Goal: Share content

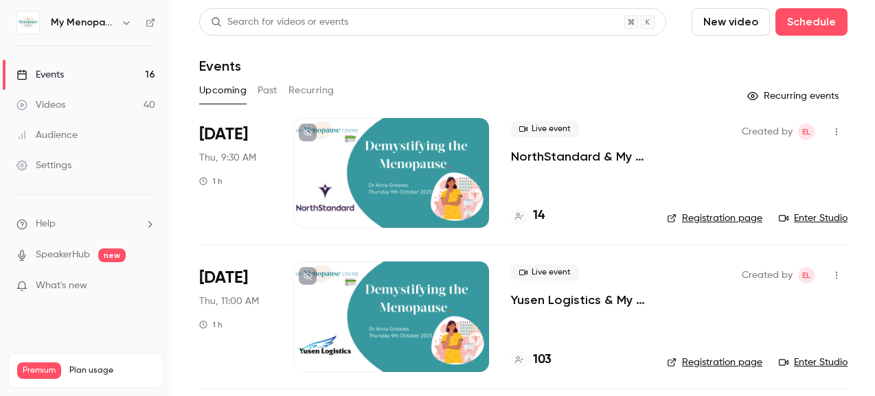
scroll to position [87, 0]
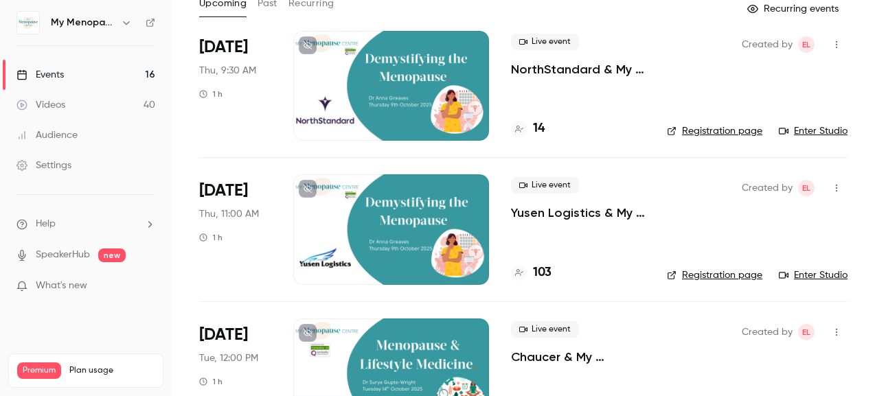
click at [267, 3] on button "Past" at bounding box center [268, 3] width 20 height 22
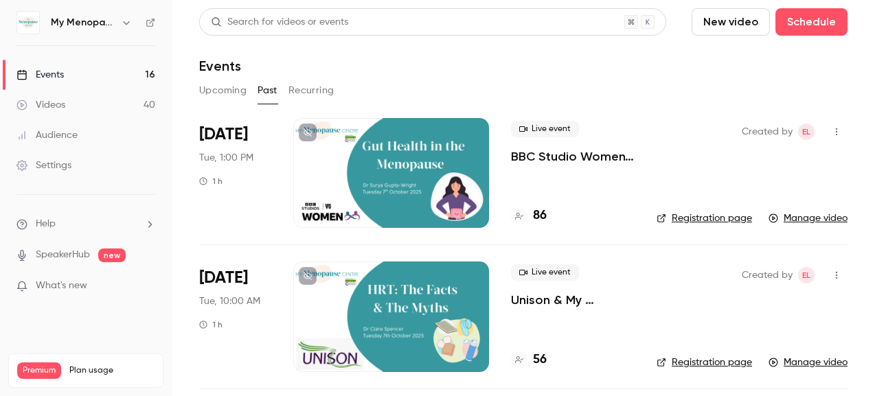
click at [412, 156] on div at bounding box center [391, 173] width 196 height 110
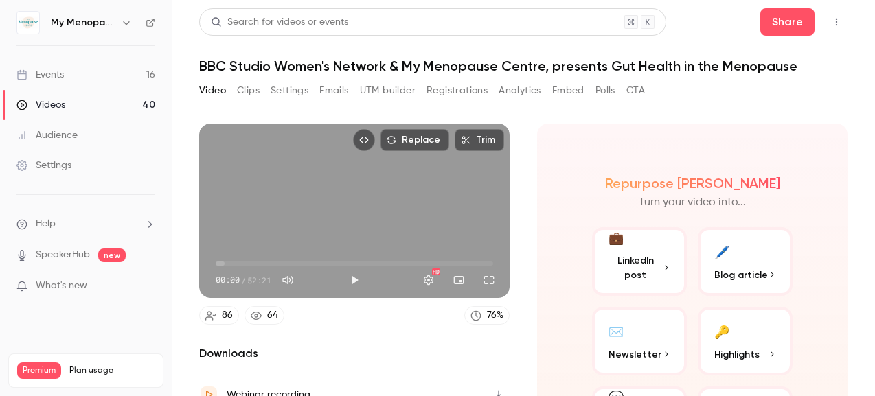
click at [252, 91] on button "Clips" at bounding box center [248, 91] width 23 height 22
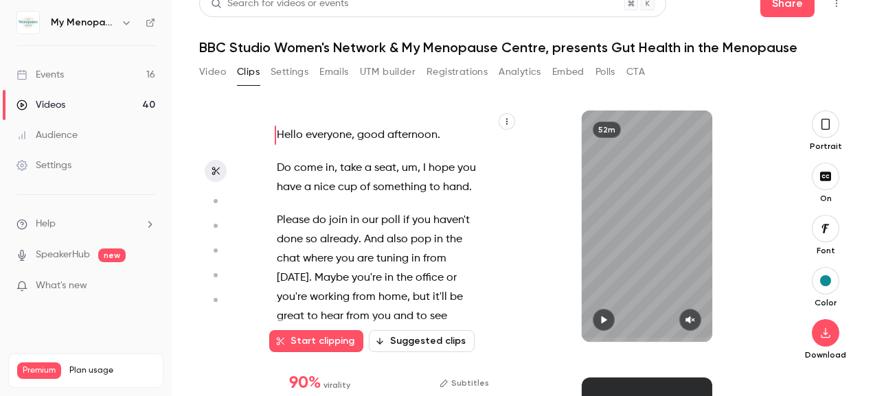
scroll to position [13, 0]
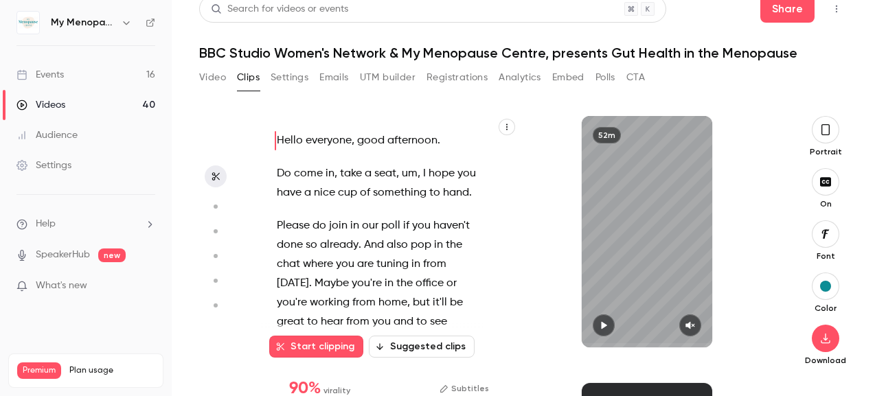
click at [293, 74] on button "Settings" at bounding box center [290, 78] width 38 height 22
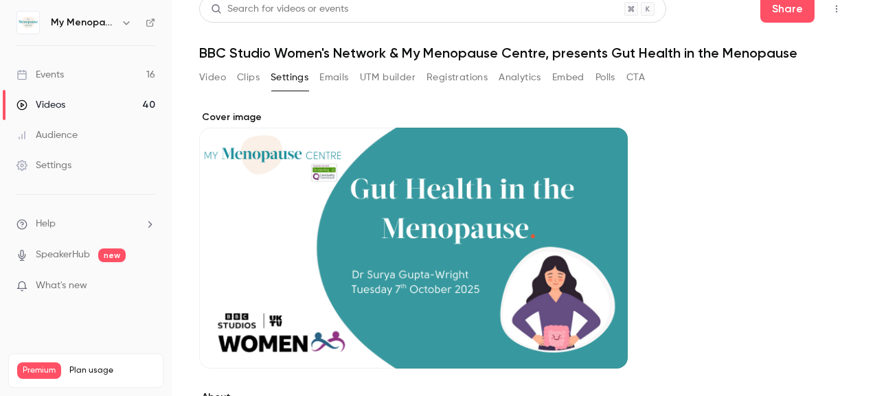
click at [339, 76] on button "Emails" at bounding box center [334, 78] width 29 height 22
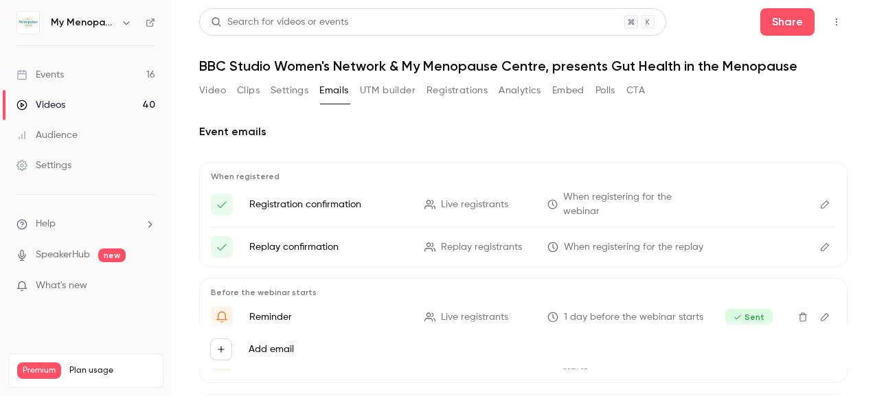
click at [256, 89] on button "Clips" at bounding box center [248, 91] width 23 height 22
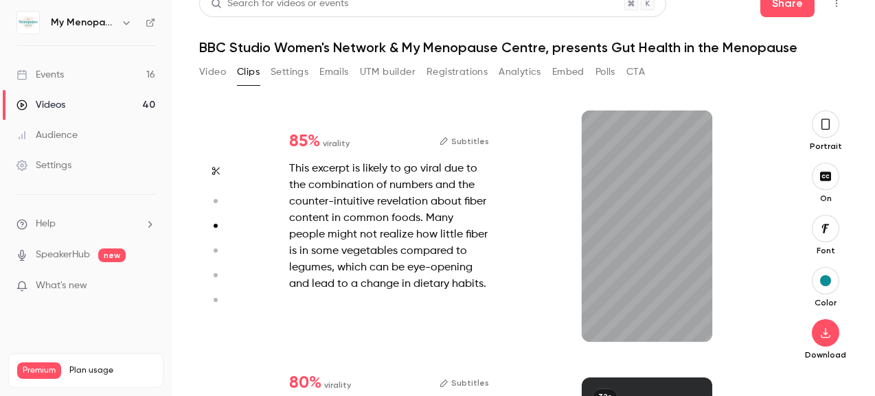
scroll to position [534, 0]
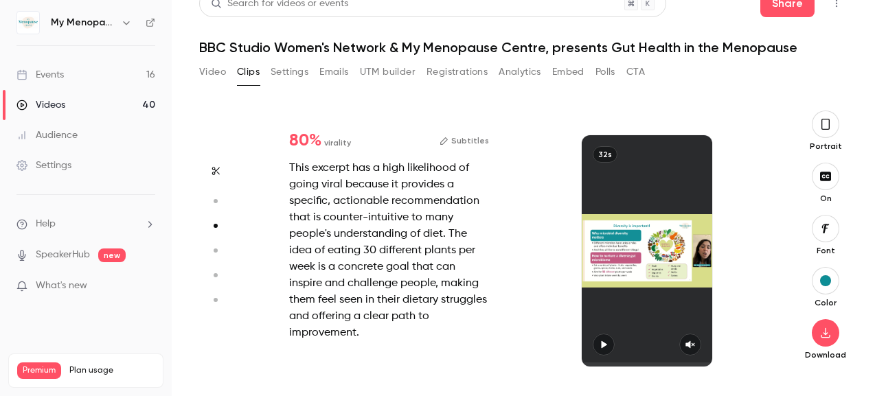
type input "*"
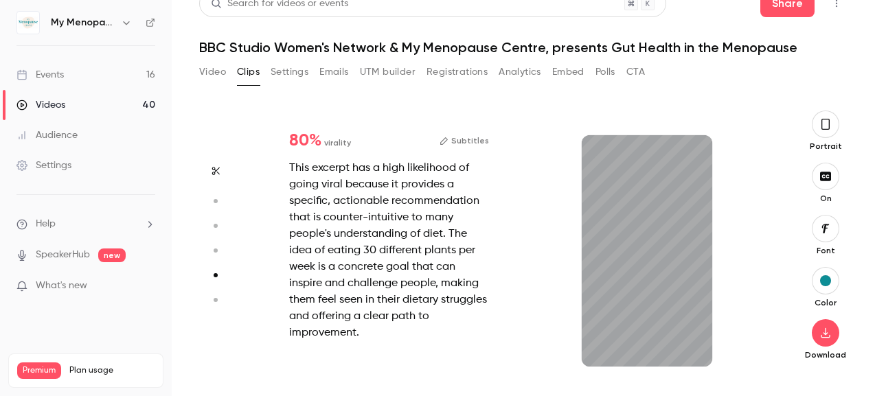
type input "*"
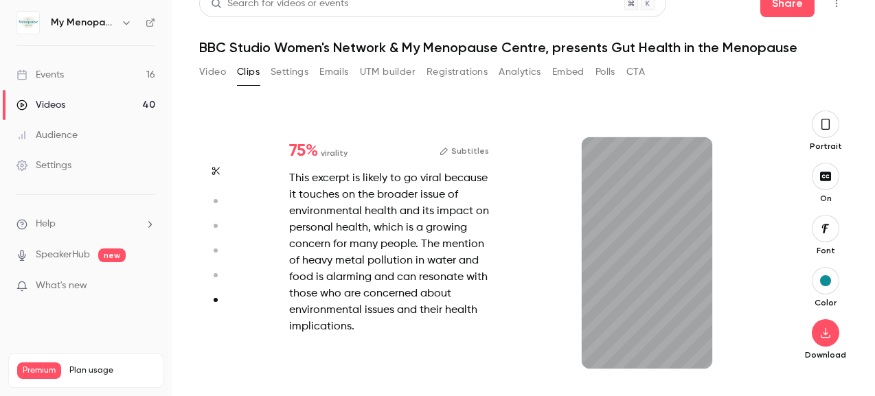
scroll to position [19, 0]
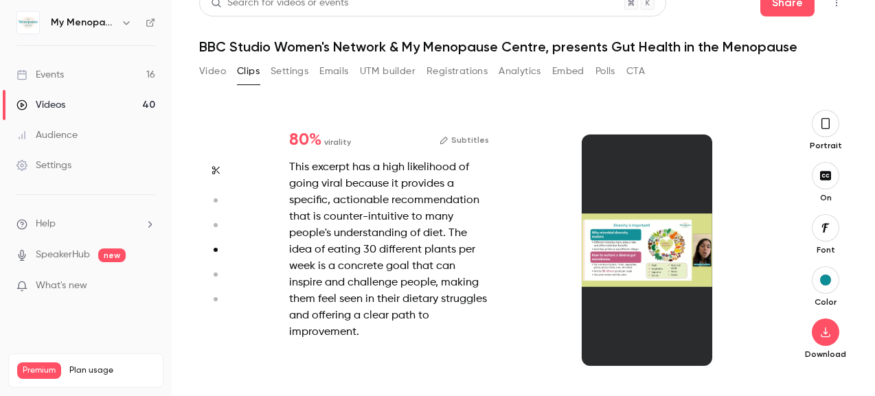
type input "*"
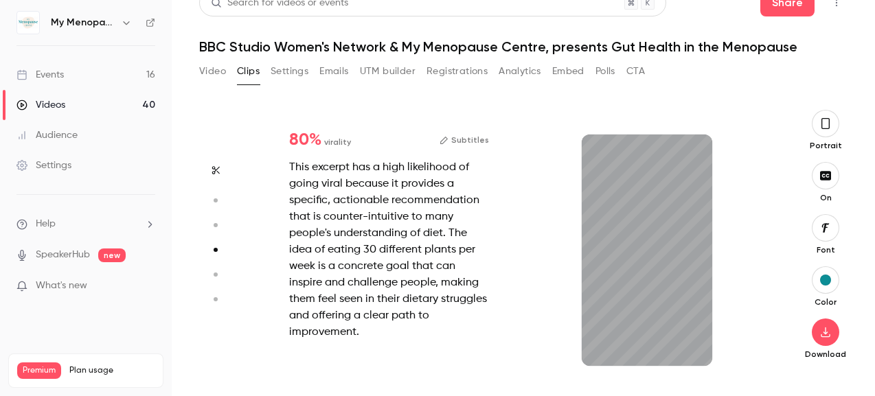
scroll to position [776, 0]
type input "***"
click at [210, 70] on button "Video" at bounding box center [212, 71] width 27 height 22
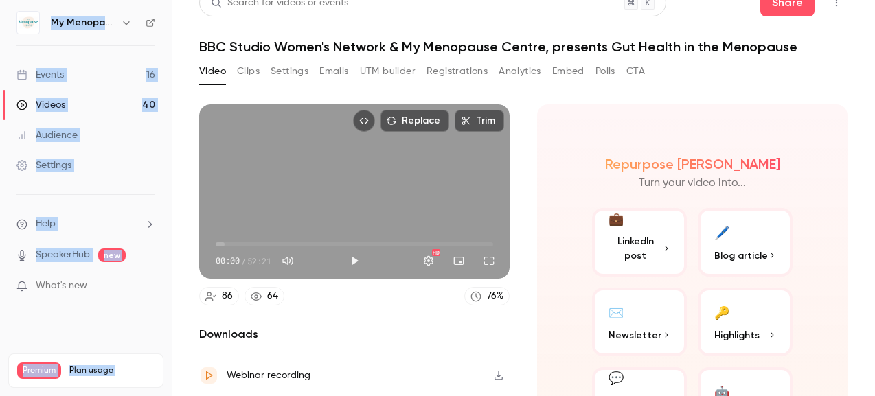
drag, startPoint x: 205, startPoint y: 7, endPoint x: 110, endPoint y: 7, distance: 95.5
click at [110, 7] on div "My Menopause Centre Events 16 Videos 40 Audience Settings Help SpeakerHub new W…" at bounding box center [437, 198] width 875 height 396
click at [90, 21] on h6 "My Menopause Centre" at bounding box center [83, 23] width 65 height 14
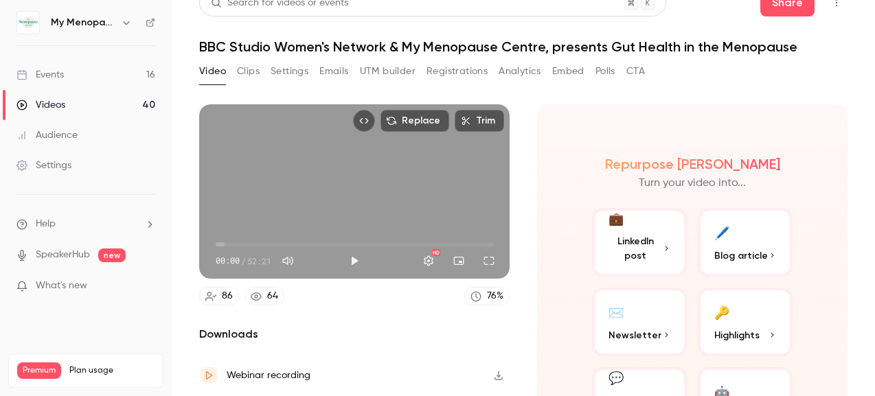
click at [63, 76] on div "Events" at bounding box center [39, 75] width 47 height 14
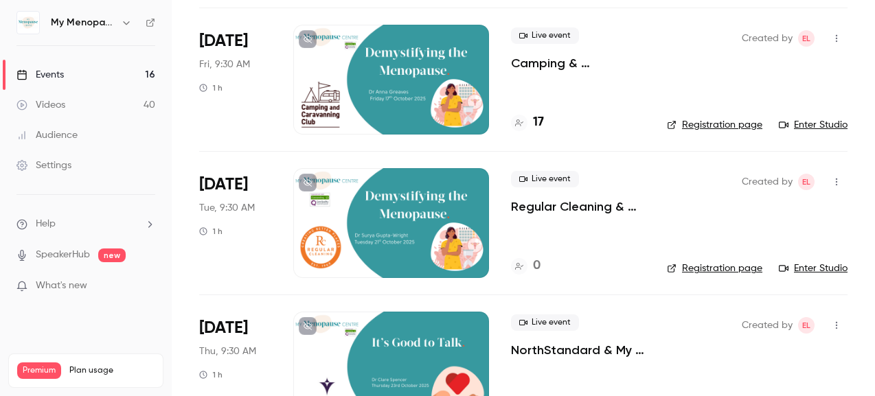
scroll to position [1393, 0]
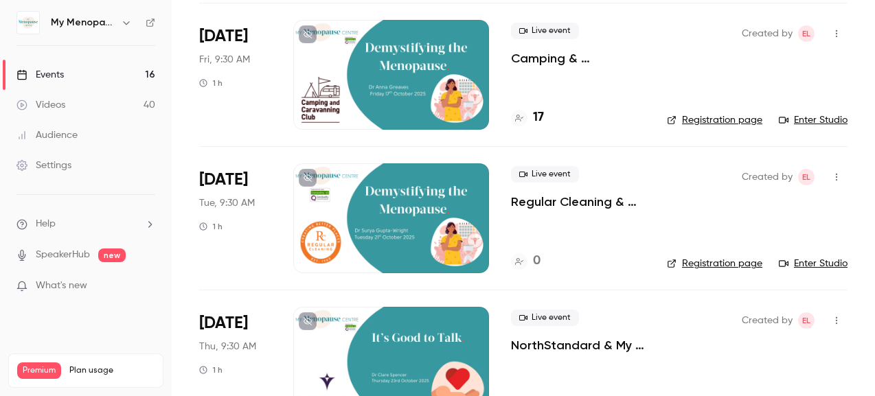
click at [394, 220] on div at bounding box center [391, 219] width 196 height 110
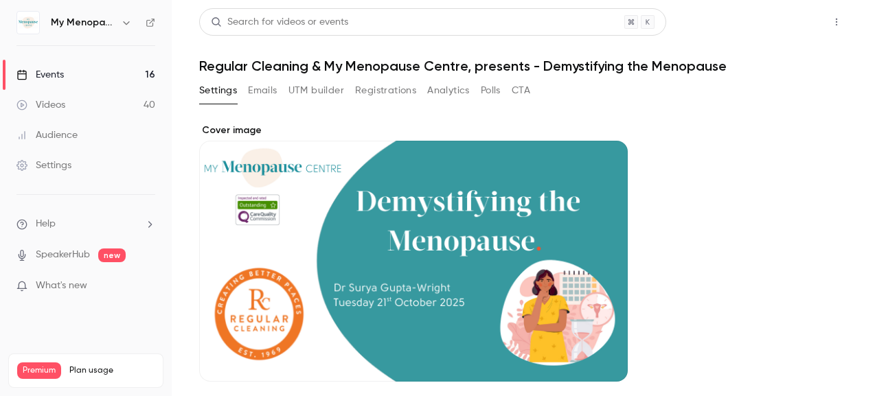
click at [794, 18] on button "Share" at bounding box center [788, 21] width 54 height 27
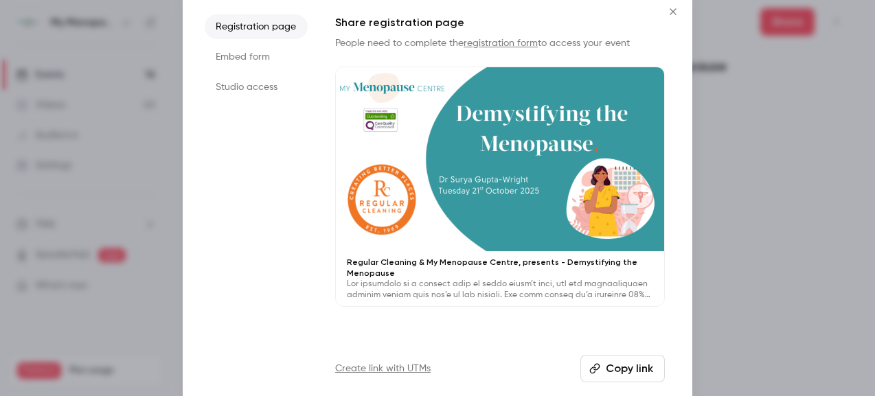
click at [617, 364] on button "Copy link" at bounding box center [623, 368] width 85 height 27
